Goal: Task Accomplishment & Management: Manage account settings

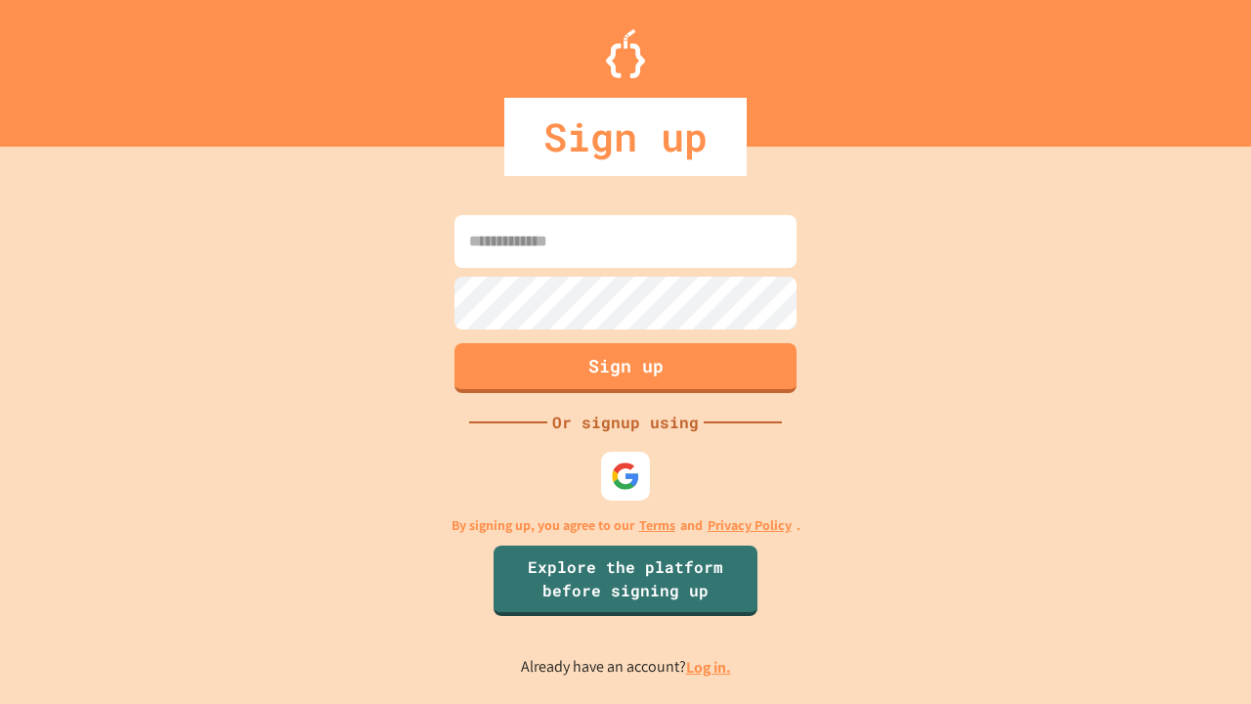
click at [709, 666] on link "Log in." at bounding box center [708, 667] width 45 height 21
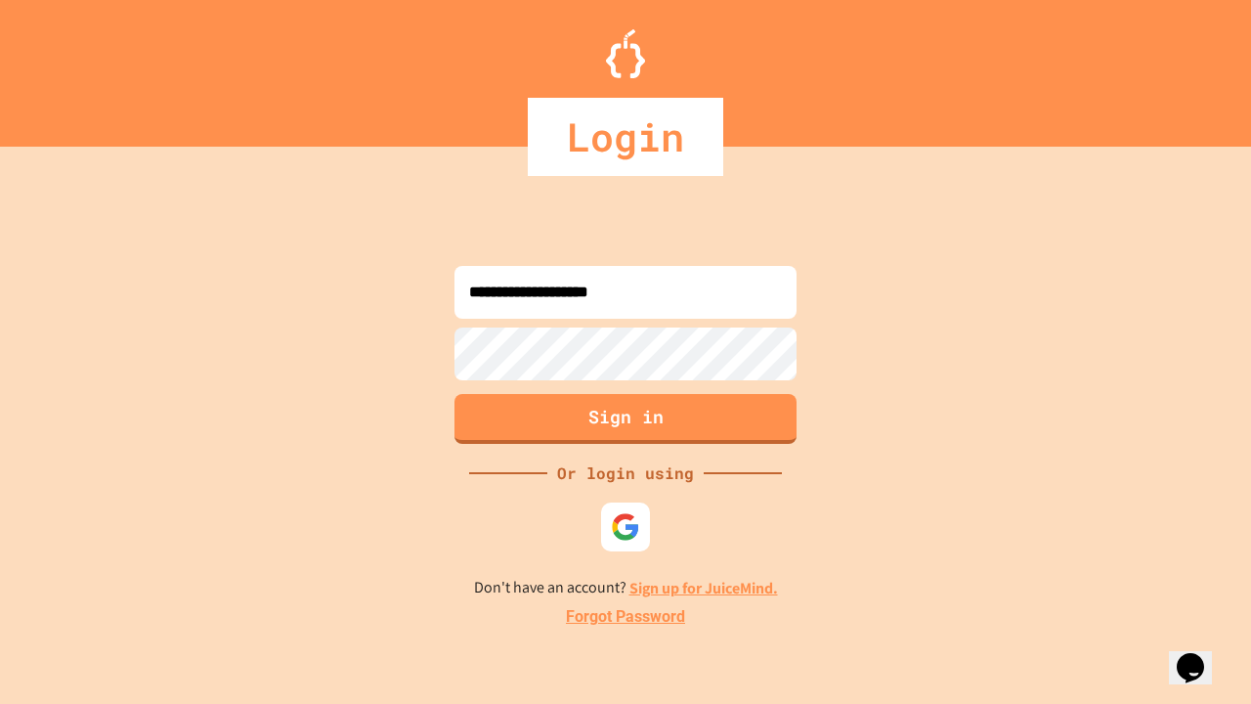
type input "**********"
